Goal: Communication & Community: Answer question/provide support

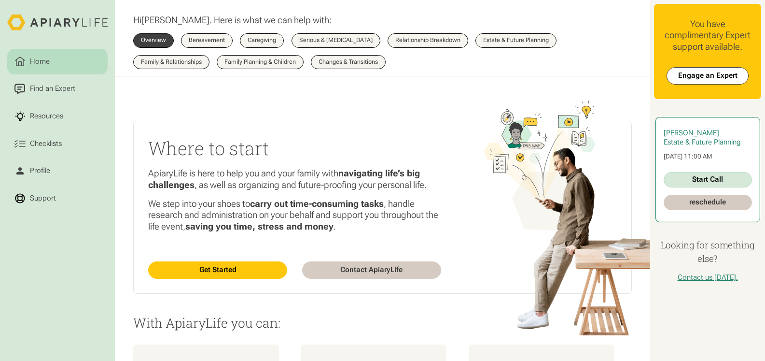
click at [716, 179] on link "Start Call" at bounding box center [708, 179] width 88 height 15
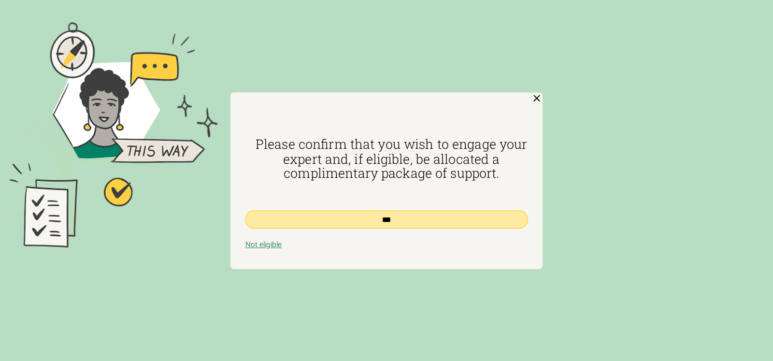
click at [373, 219] on input "***" at bounding box center [386, 220] width 283 height 18
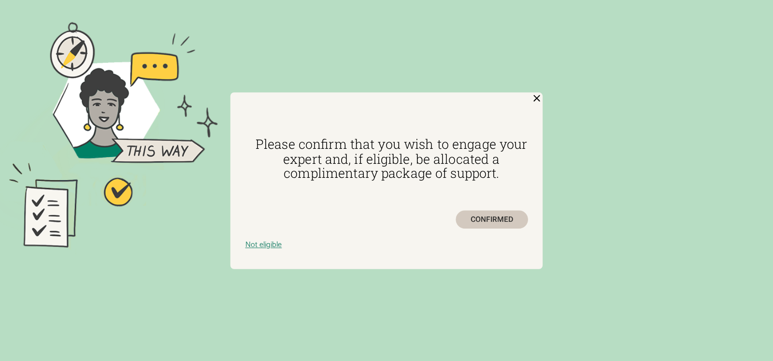
click at [496, 220] on div "CONFIRMED" at bounding box center [491, 220] width 72 height 18
click at [538, 97] on img at bounding box center [537, 98] width 12 height 12
